Goal: Information Seeking & Learning: Learn about a topic

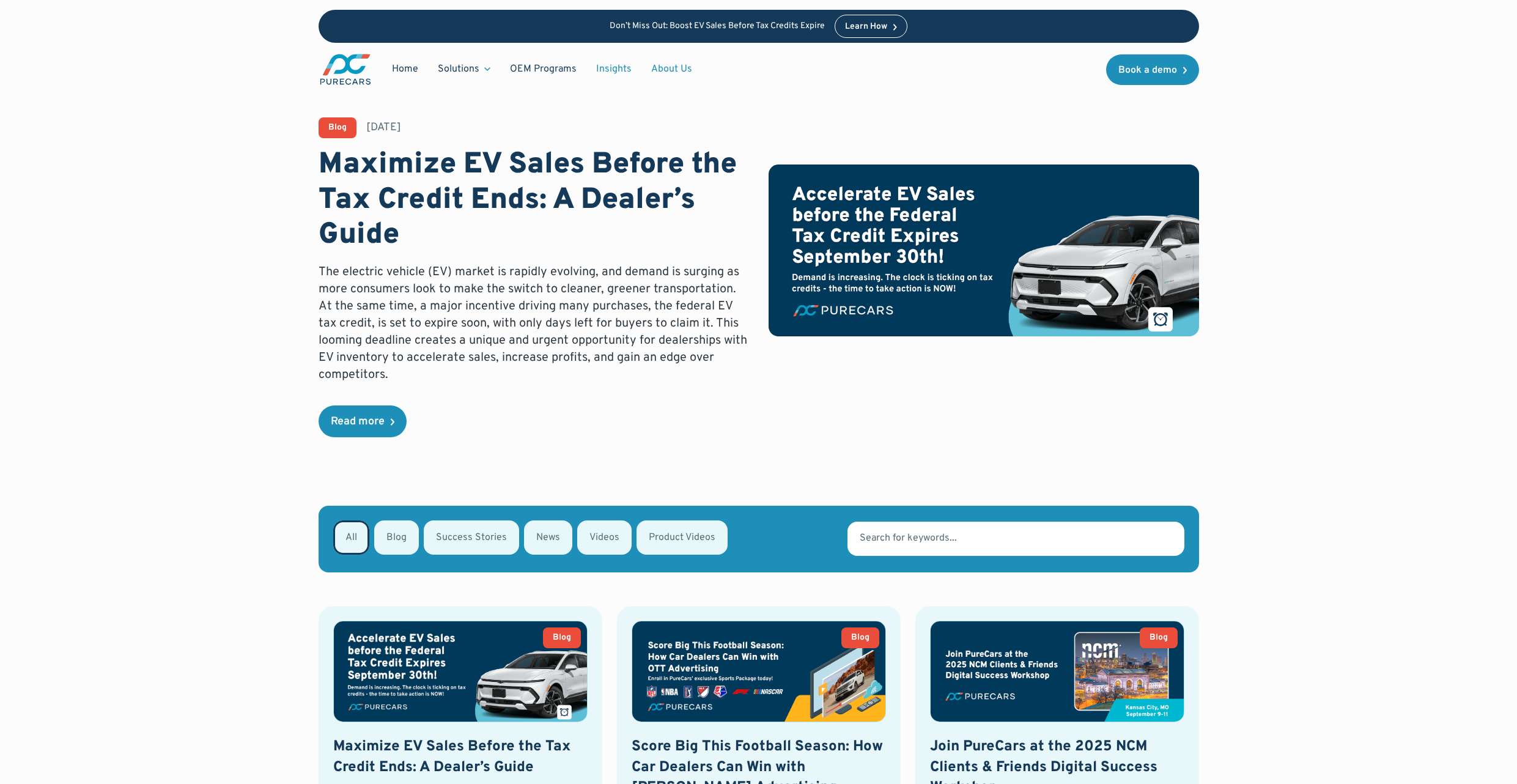
click at [672, 71] on link "About Us" at bounding box center [671, 69] width 61 height 24
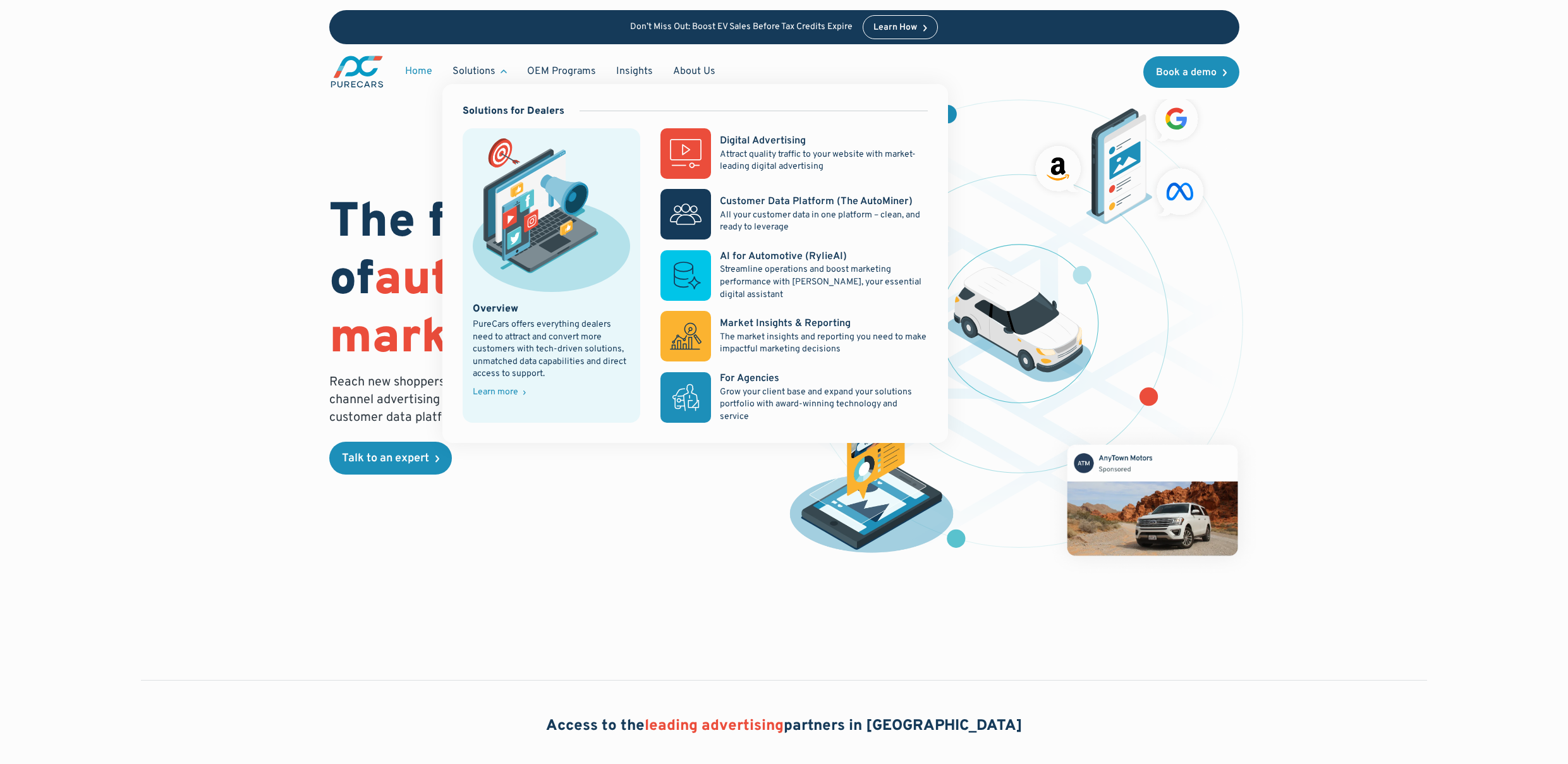
click at [468, 70] on div "Solutions" at bounding box center [474, 71] width 43 height 14
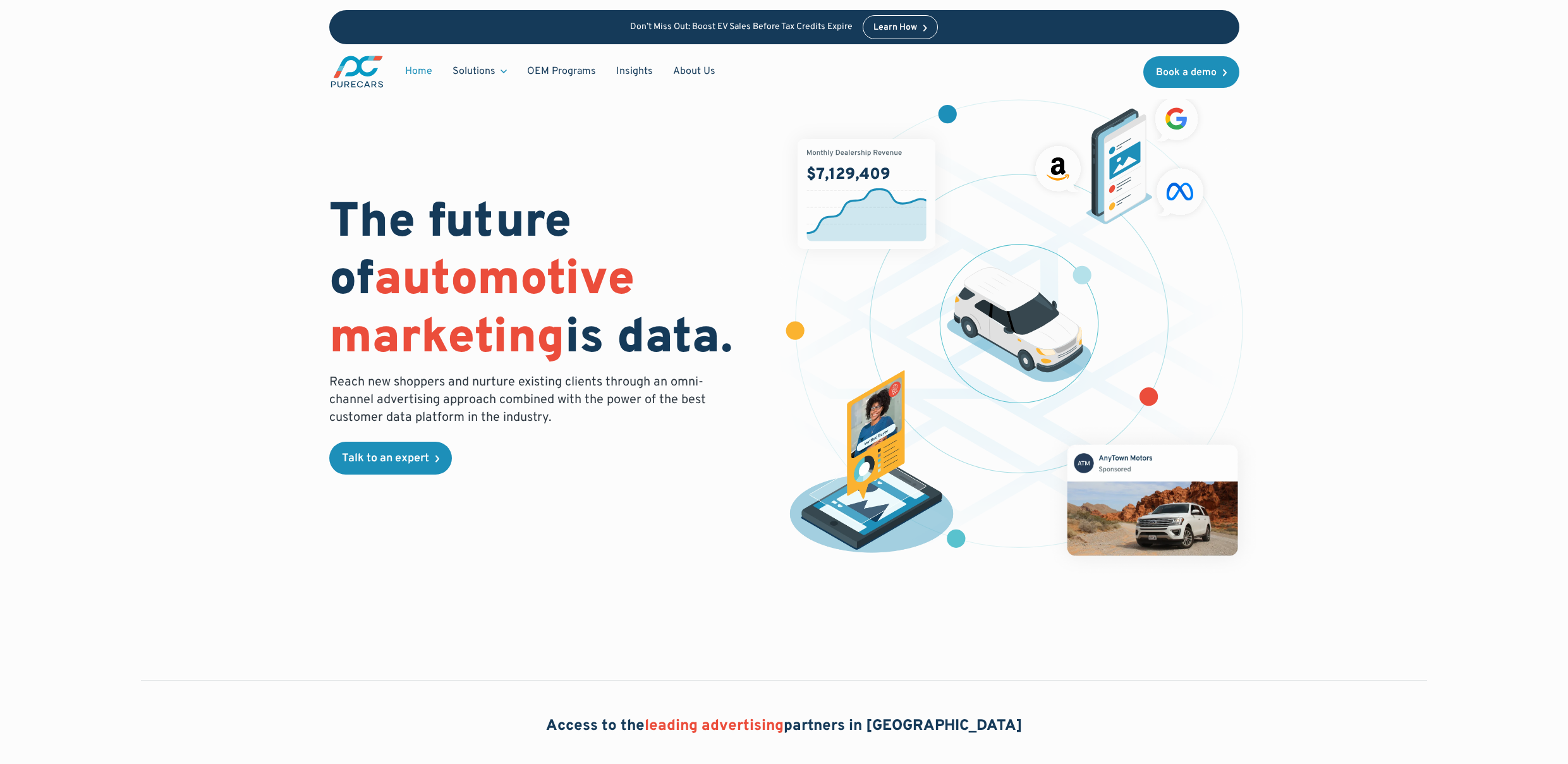
click at [471, 71] on div "Solutions" at bounding box center [474, 71] width 43 height 14
